Goal: Task Accomplishment & Management: Use online tool/utility

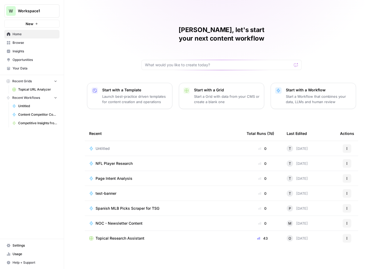
click at [22, 42] on span "Browse" at bounding box center [35, 42] width 45 height 5
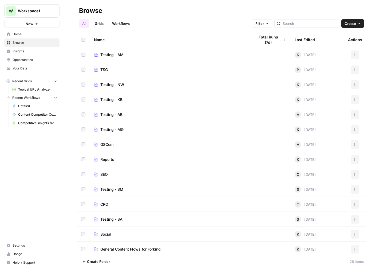
click at [102, 203] on span "CRO" at bounding box center [104, 203] width 8 height 5
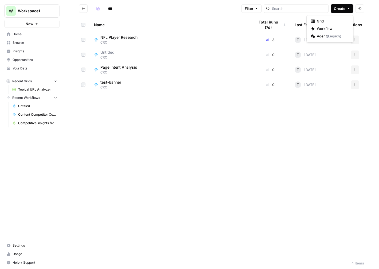
click at [336, 10] on span "Create" at bounding box center [339, 8] width 11 height 5
click at [330, 29] on span "Workflow" at bounding box center [332, 28] width 30 height 5
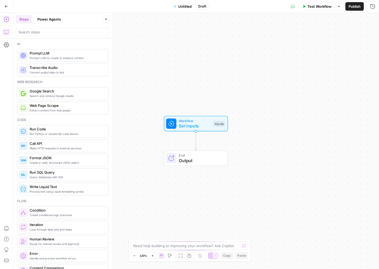
click at [6, 32] on icon "button" at bounding box center [6, 31] width 5 height 5
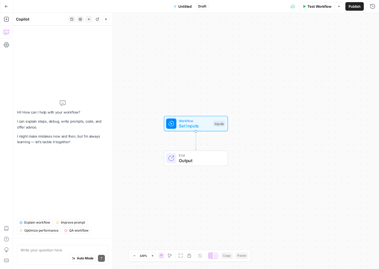
click at [40, 253] on div "Auto Mode Send" at bounding box center [63, 258] width 84 height 12
